Goal: Information Seeking & Learning: Learn about a topic

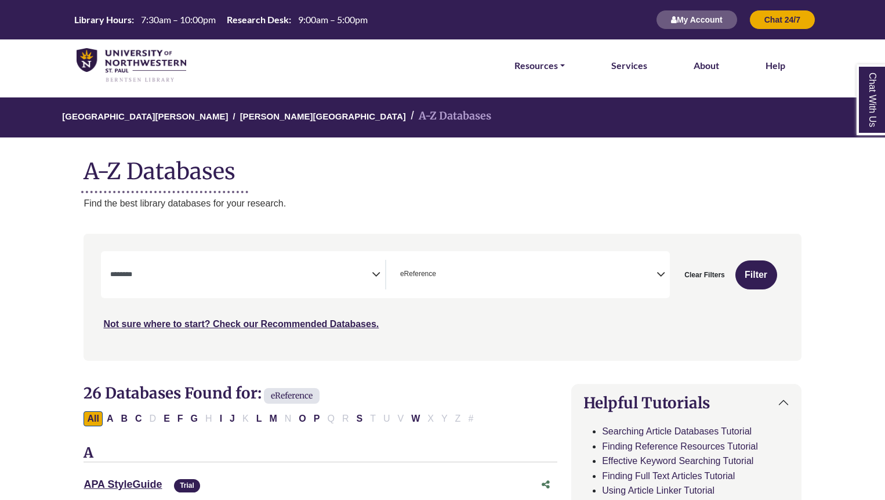
select select "Database Subject Filter"
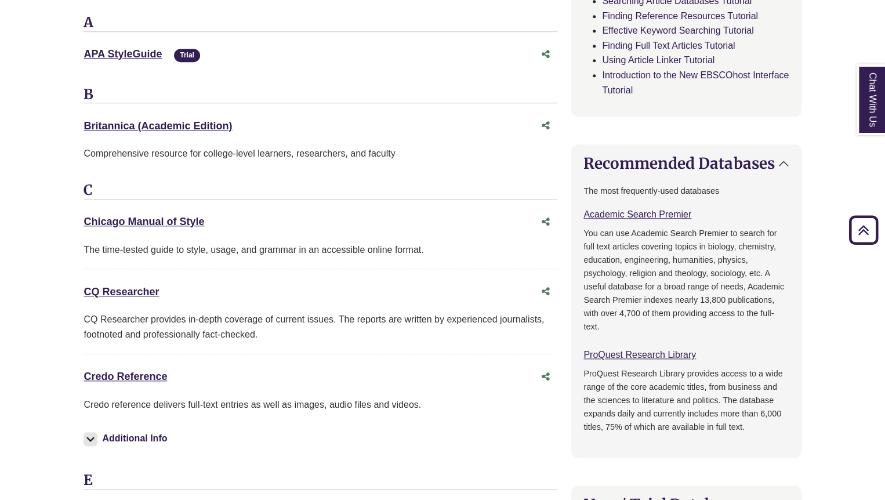
scroll to position [434, 0]
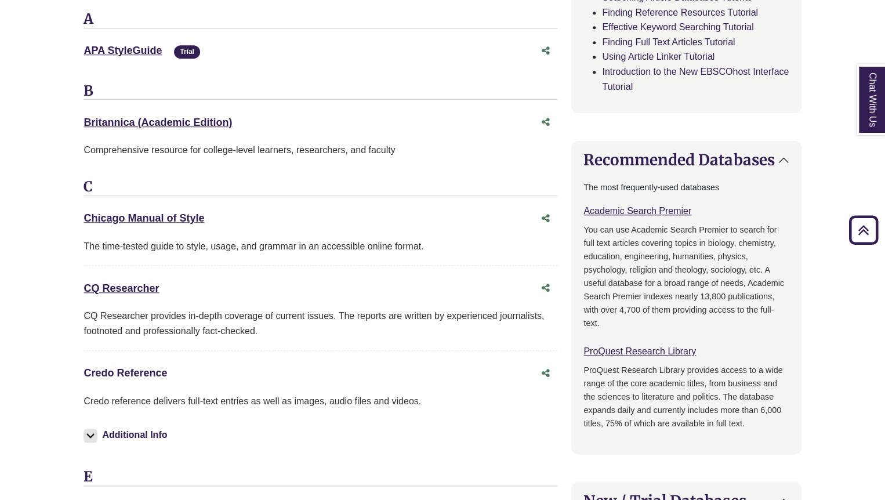
click at [129, 371] on link "Credo Reference This link opens in a new window" at bounding box center [126, 373] width 84 height 12
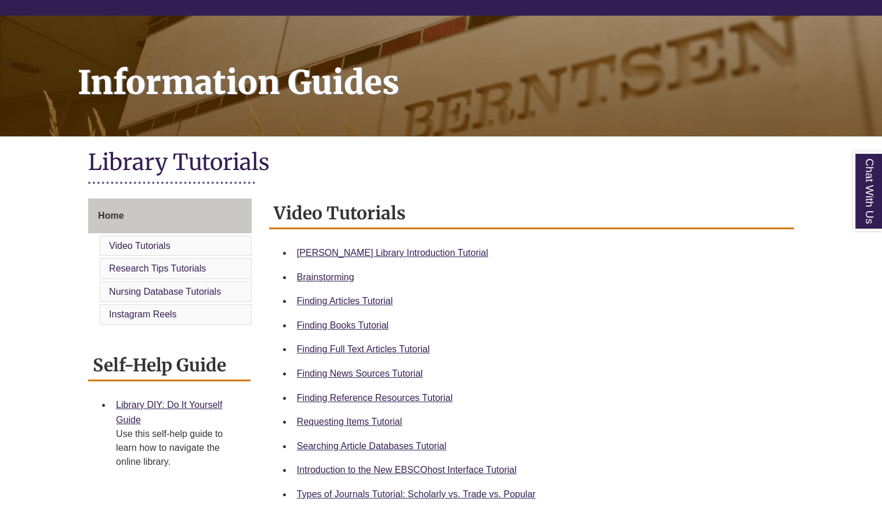
scroll to position [153, 0]
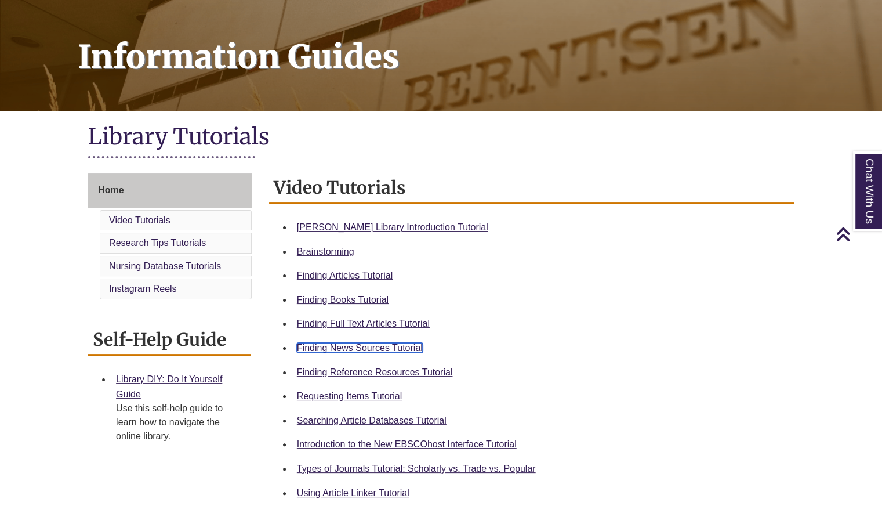
click at [324, 346] on link "Finding News Sources Tutorial" at bounding box center [360, 348] width 126 height 10
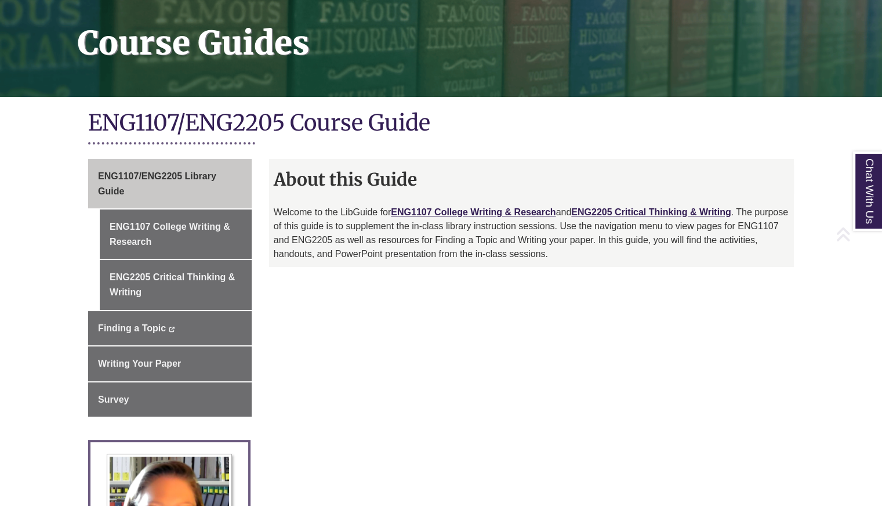
scroll to position [181, 0]
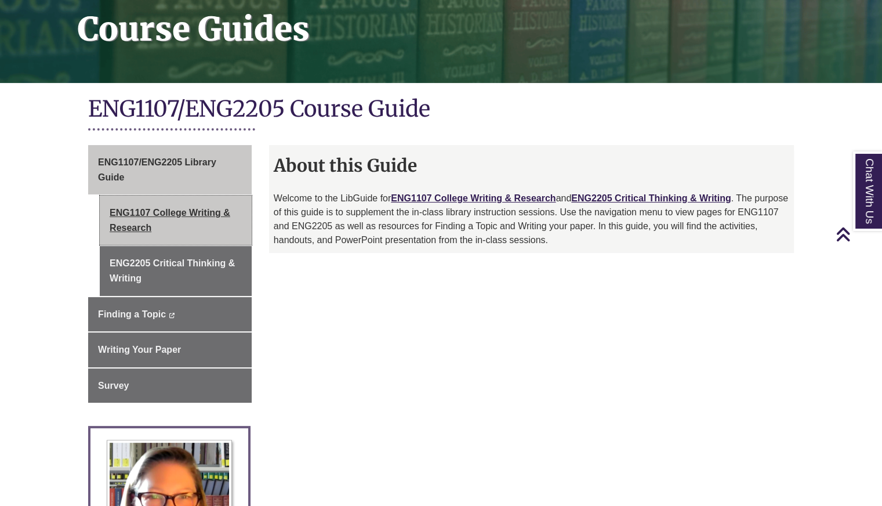
click at [171, 214] on link "ENG1107 College Writing & Research" at bounding box center [176, 219] width 152 height 49
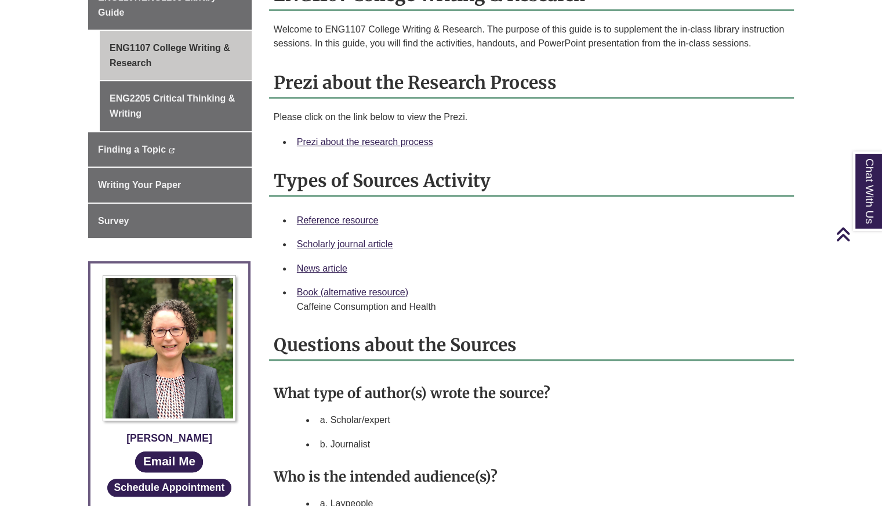
scroll to position [345, 0]
click at [383, 147] on div "Prezi about the research process" at bounding box center [541, 142] width 488 height 15
click at [379, 144] on link "Prezi about the research process" at bounding box center [365, 142] width 136 height 10
